Goal: Information Seeking & Learning: Learn about a topic

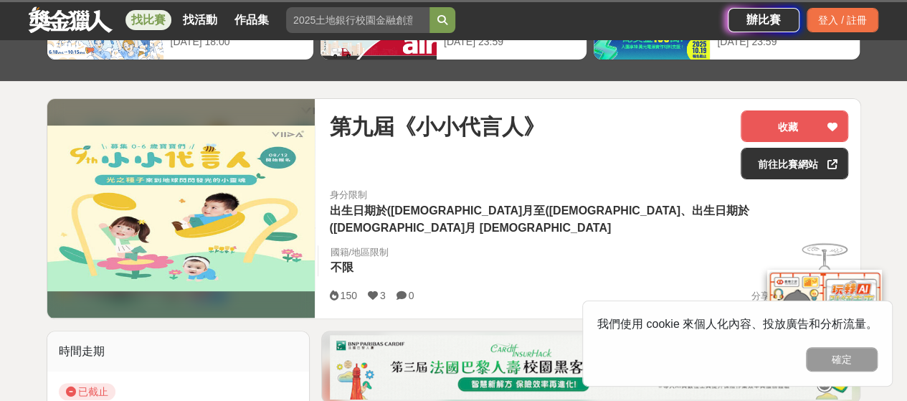
scroll to position [143, 0]
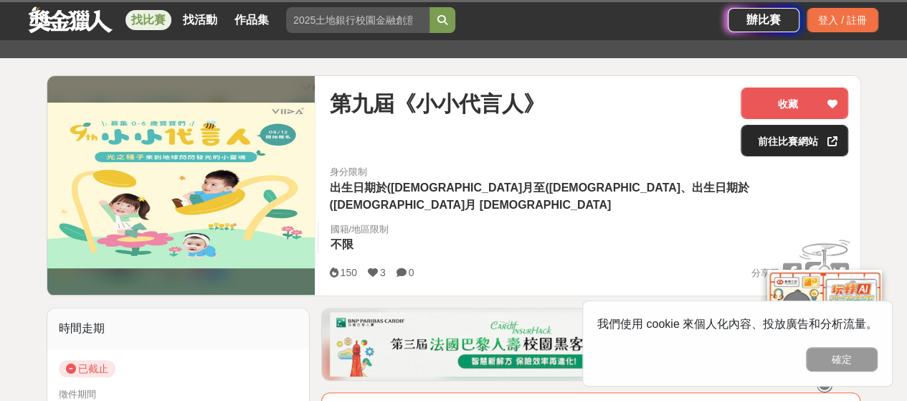
click at [785, 139] on link "前往比賽網站" at bounding box center [795, 141] width 108 height 32
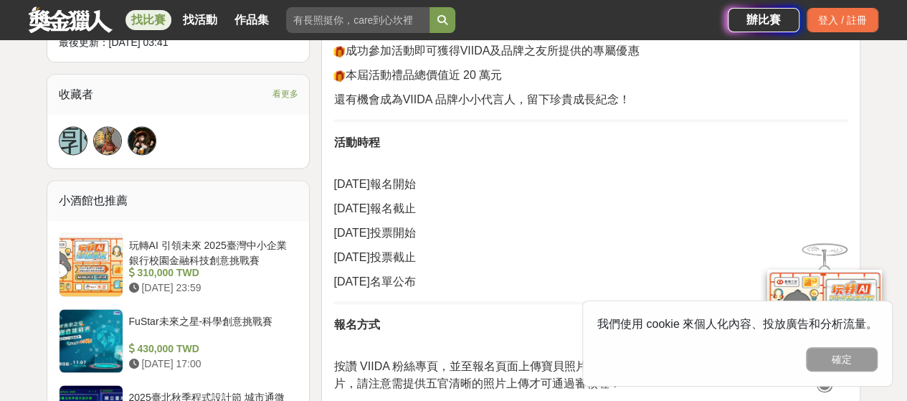
scroll to position [932, 0]
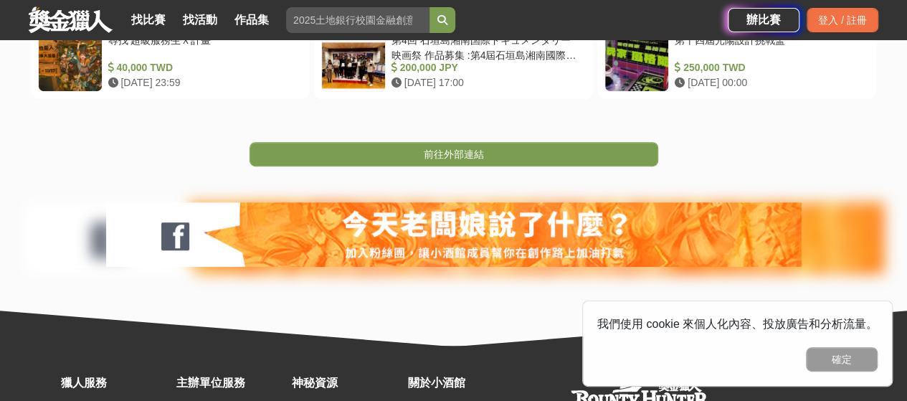
scroll to position [358, 0]
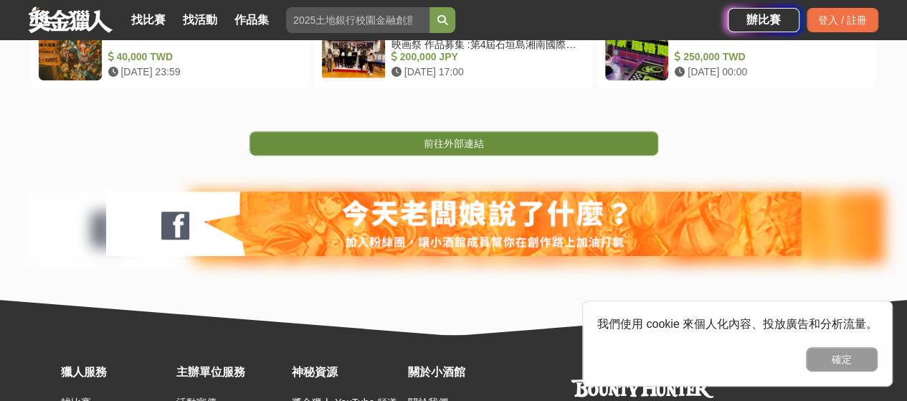
click at [492, 142] on link "前往外部連結" at bounding box center [453, 143] width 409 height 24
